Goal: Information Seeking & Learning: Learn about a topic

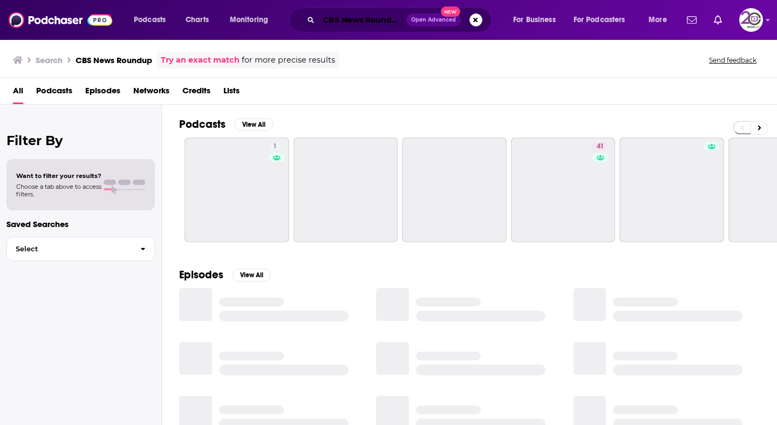
click at [326, 17] on input "CBS News Roundup" at bounding box center [362, 19] width 87 height 17
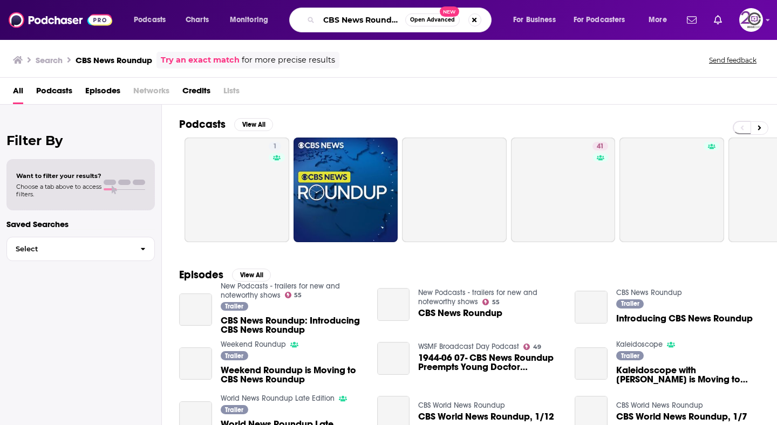
click at [326, 17] on input "CBS News Roundup" at bounding box center [362, 19] width 86 height 17
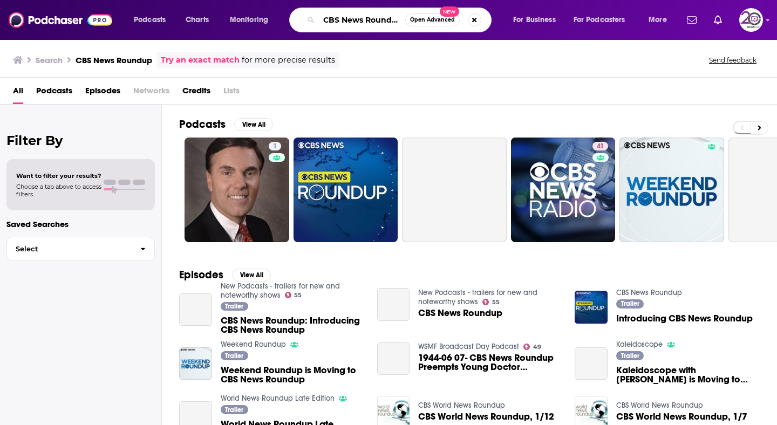
click at [326, 17] on input "CBS News Roundup" at bounding box center [362, 19] width 86 height 17
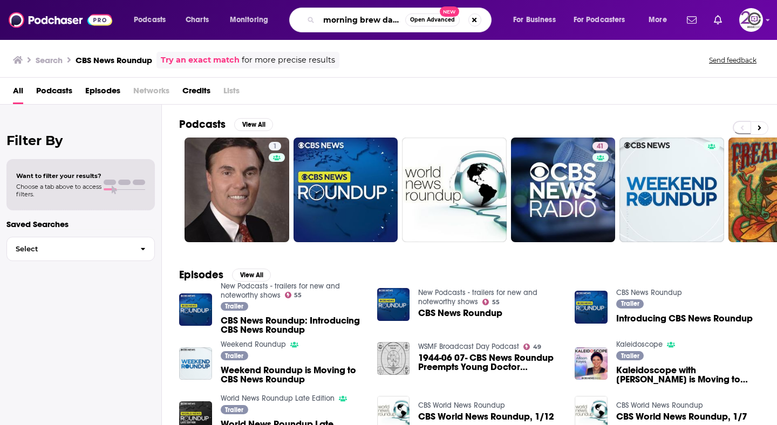
scroll to position [0, 1]
type input "morning brew daily"
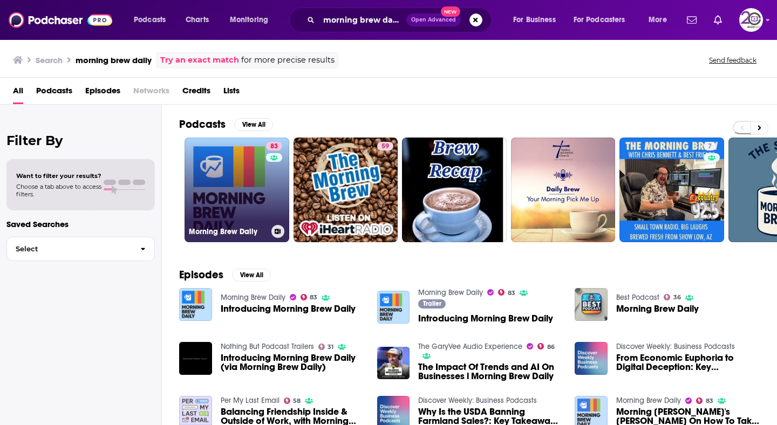
click at [226, 200] on link "83 Morning Brew Daily" at bounding box center [237, 190] width 105 height 105
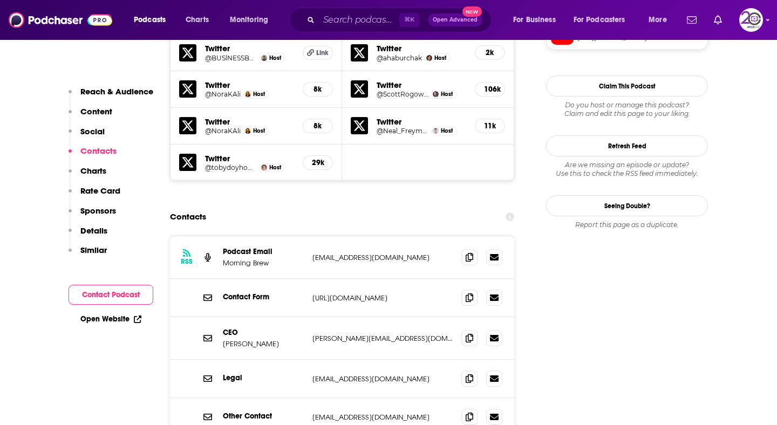
scroll to position [1095, 0]
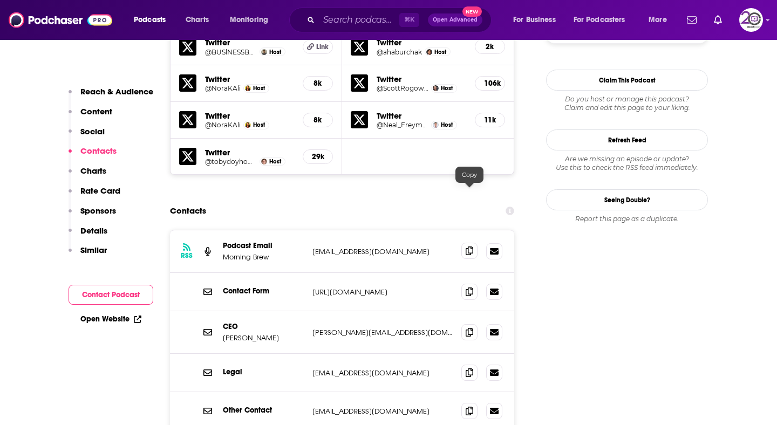
click at [468, 247] on icon at bounding box center [470, 251] width 8 height 9
